Goal: Task Accomplishment & Management: Use online tool/utility

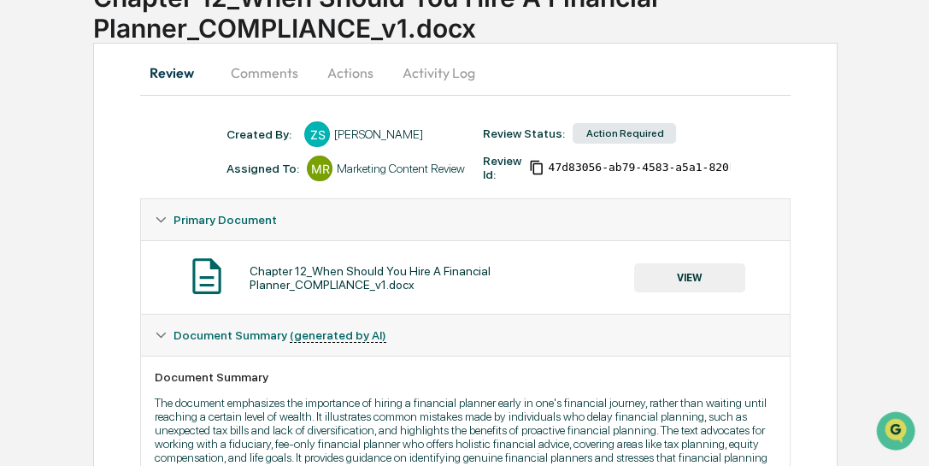
scroll to position [1, 0]
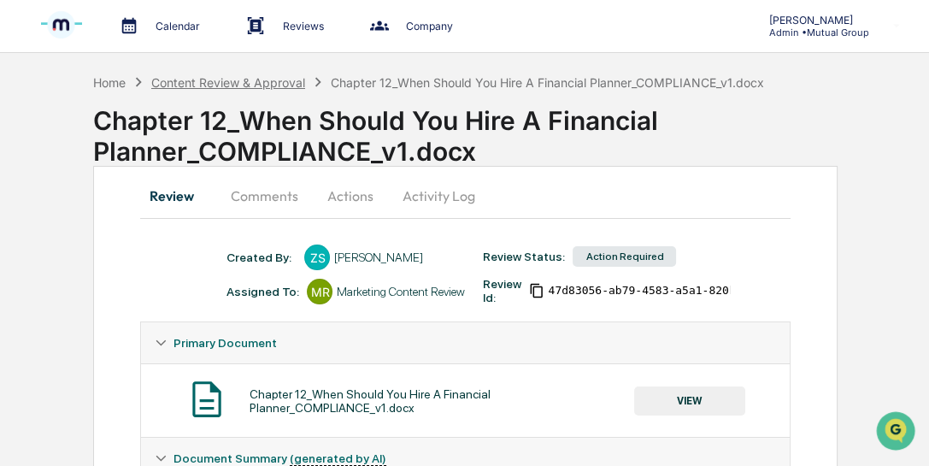
click at [245, 79] on div "Content Review & Approval" at bounding box center [228, 82] width 154 height 15
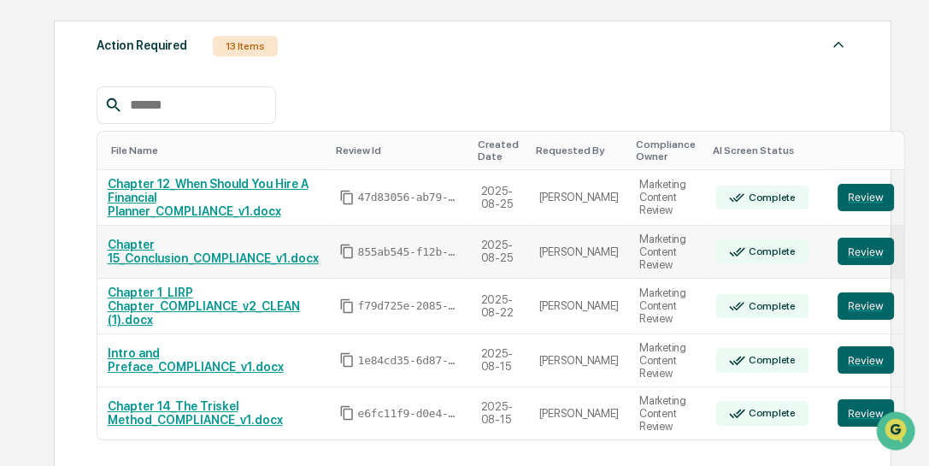
scroll to position [294, 0]
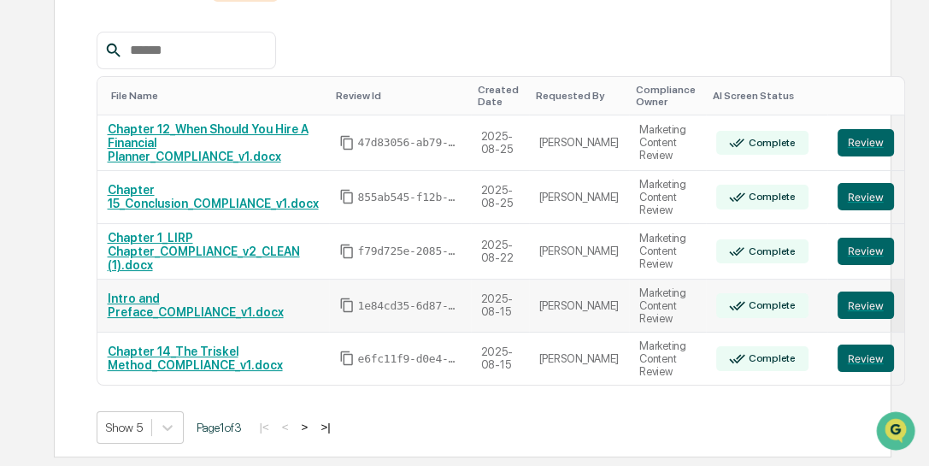
click at [203, 312] on link "Intro and Preface_COMPLIANCE_v1.docx" at bounding box center [196, 305] width 176 height 27
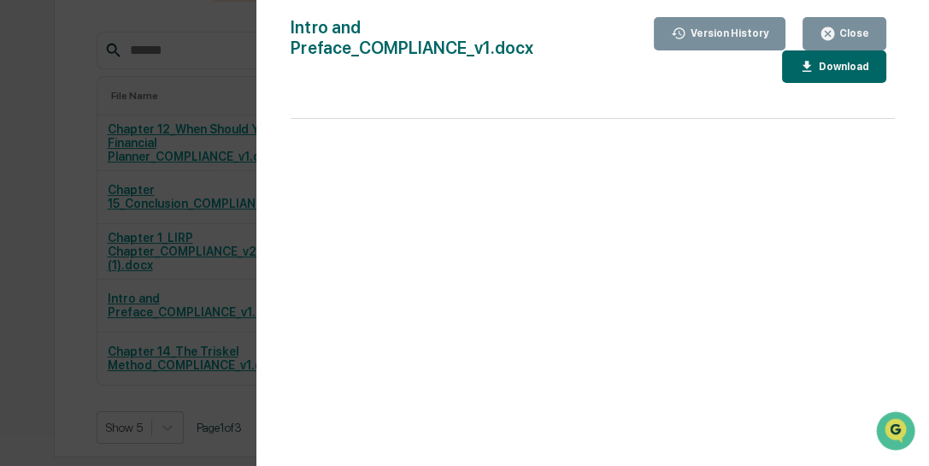
click at [234, 188] on div "Version History 08/15/2025, 08:16 PM Zahid Sadiq Intro and Preface_COMPLIANCE_v…" at bounding box center [464, 233] width 929 height 466
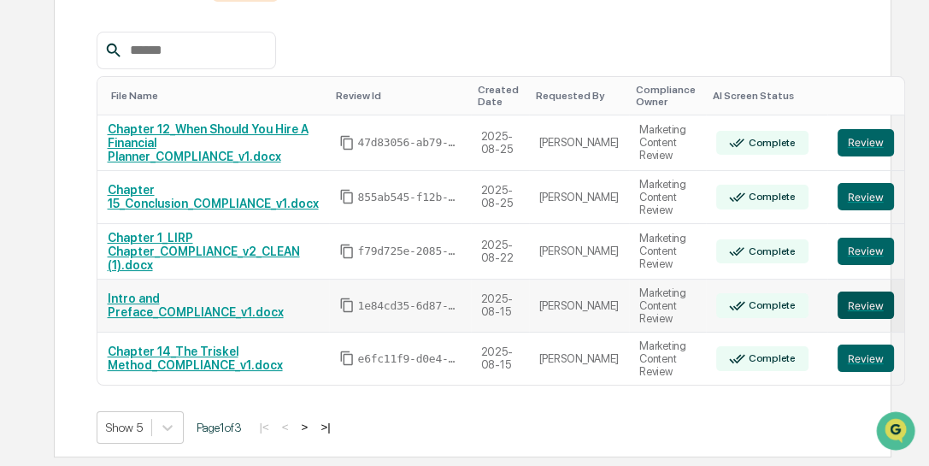
click at [838, 311] on button "Review" at bounding box center [866, 305] width 56 height 27
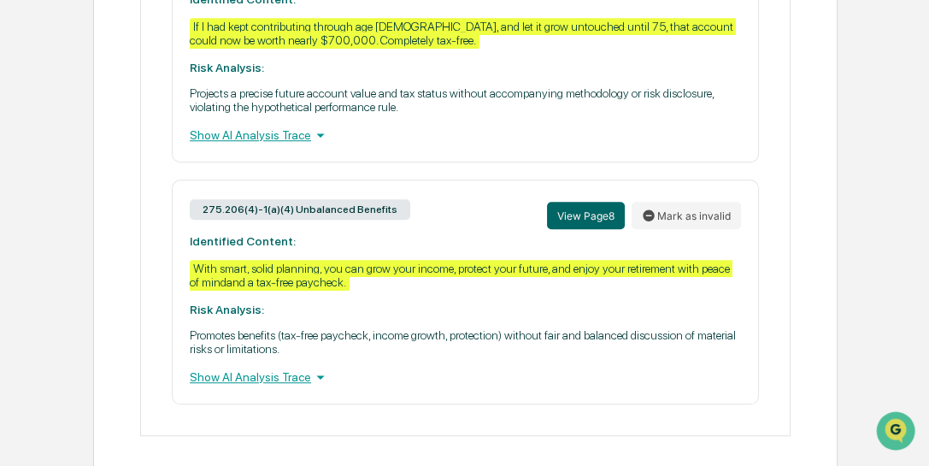
scroll to position [1434, 0]
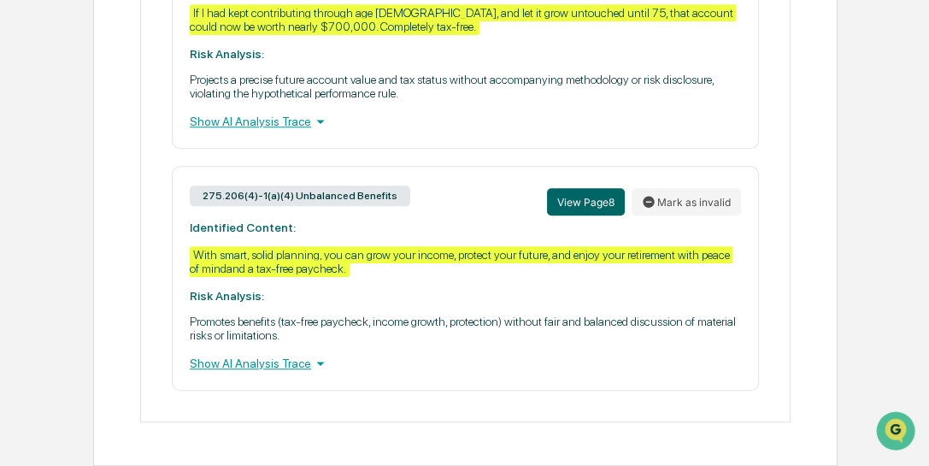
click at [269, 370] on div "Show AI Analysis Trace" at bounding box center [465, 363] width 551 height 19
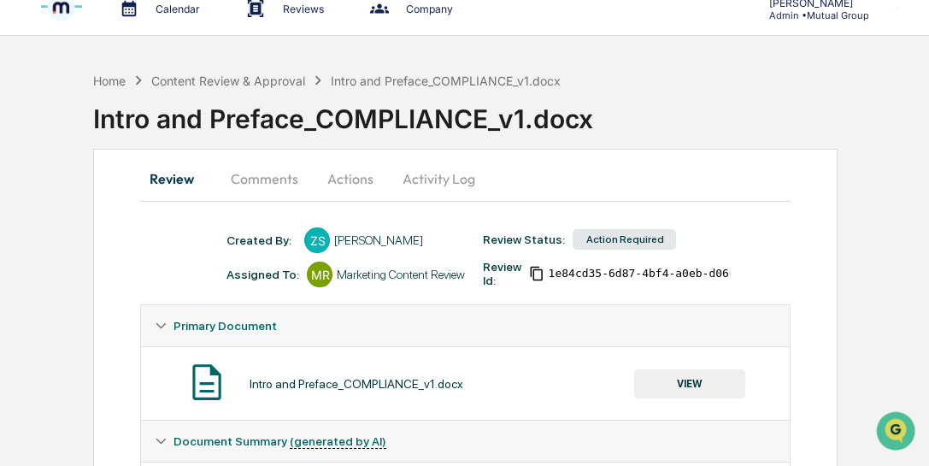
scroll to position [0, 0]
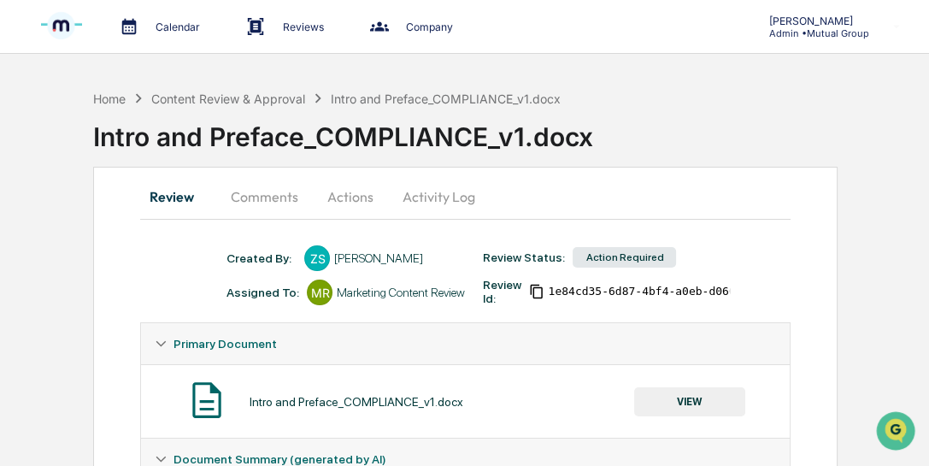
click at [209, 89] on div "Home Content Review & Approval Intro and Preface_COMPLIANCE_v1.docx" at bounding box center [327, 98] width 468 height 19
click at [216, 93] on div "Content Review & Approval" at bounding box center [228, 98] width 154 height 15
